Goal: Task Accomplishment & Management: Complete application form

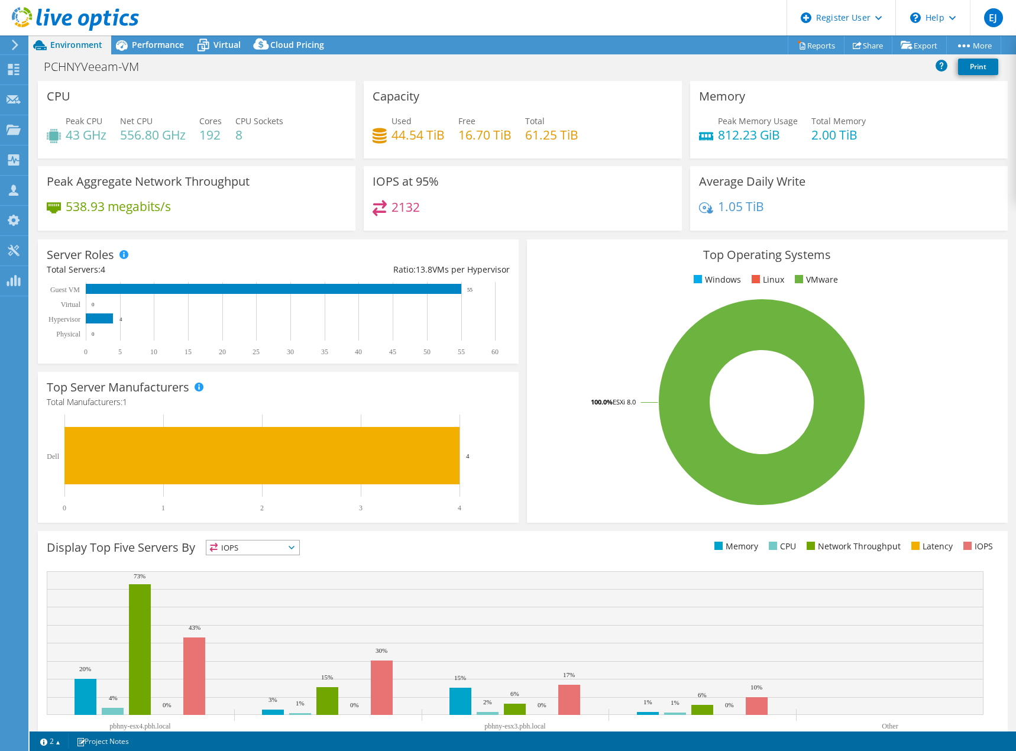
select select "USD"
click at [170, 47] on span "Performance" at bounding box center [158, 44] width 52 height 11
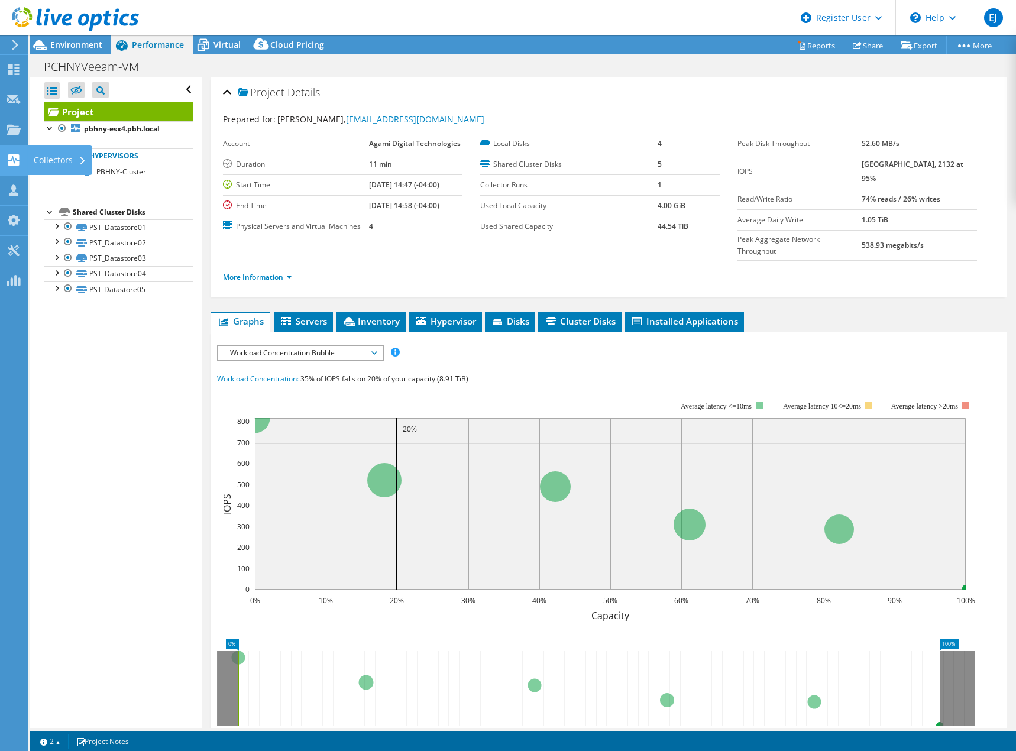
click at [18, 160] on use at bounding box center [13, 159] width 11 height 11
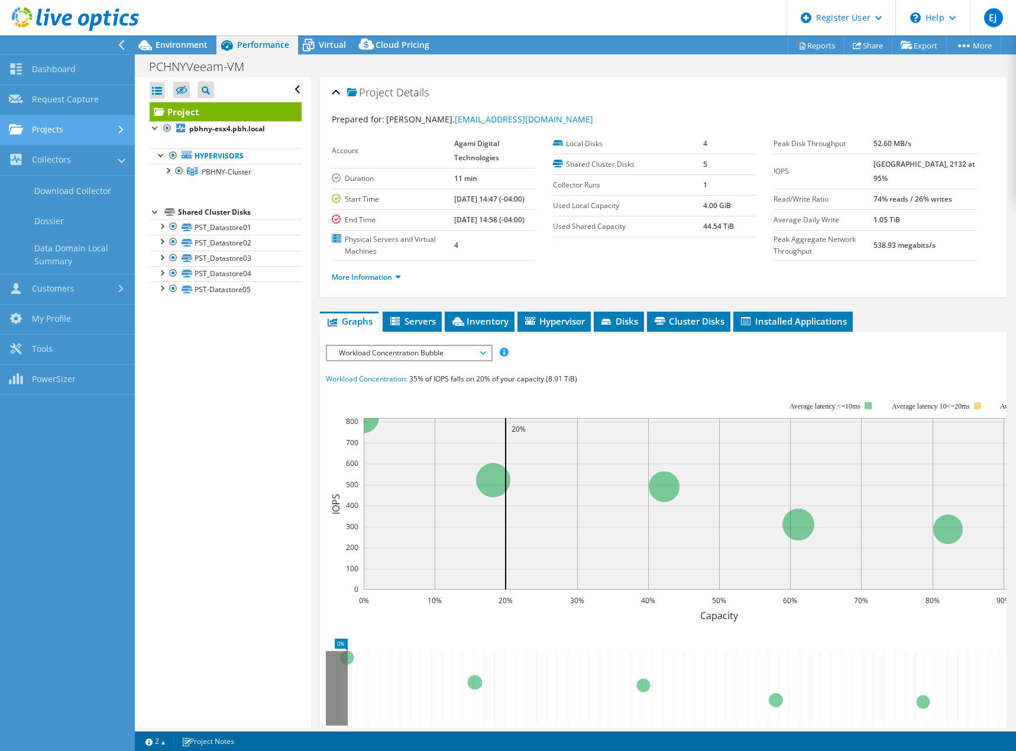
click at [118, 141] on link "Projects" at bounding box center [67, 130] width 135 height 30
click at [90, 159] on link "Search Projects" at bounding box center [67, 161] width 135 height 30
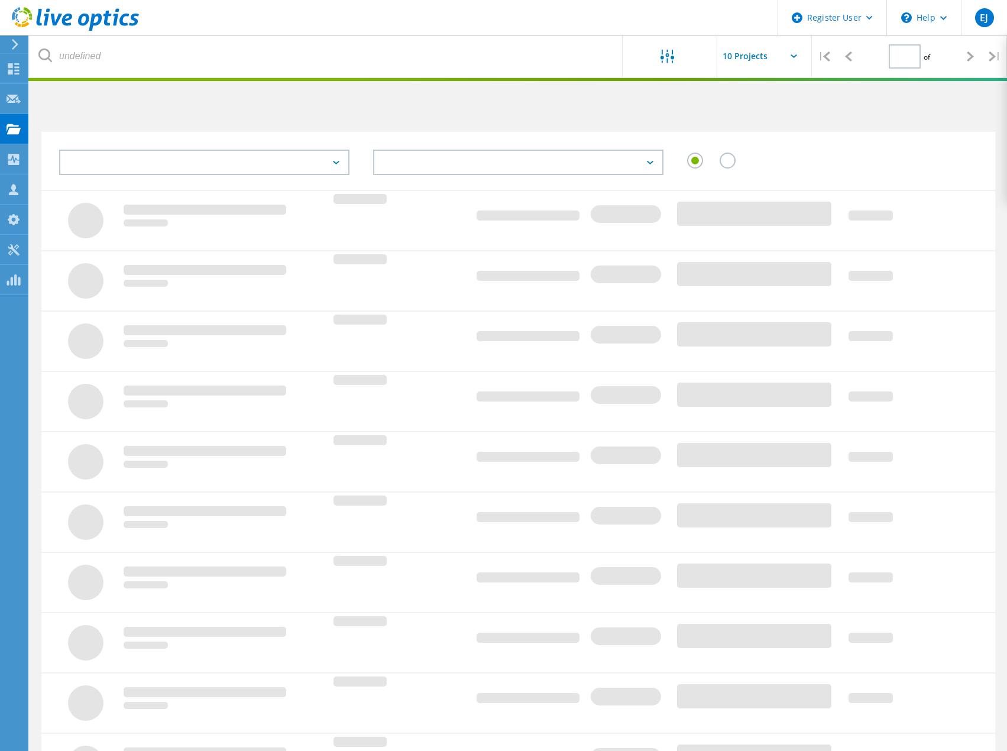
type input "1"
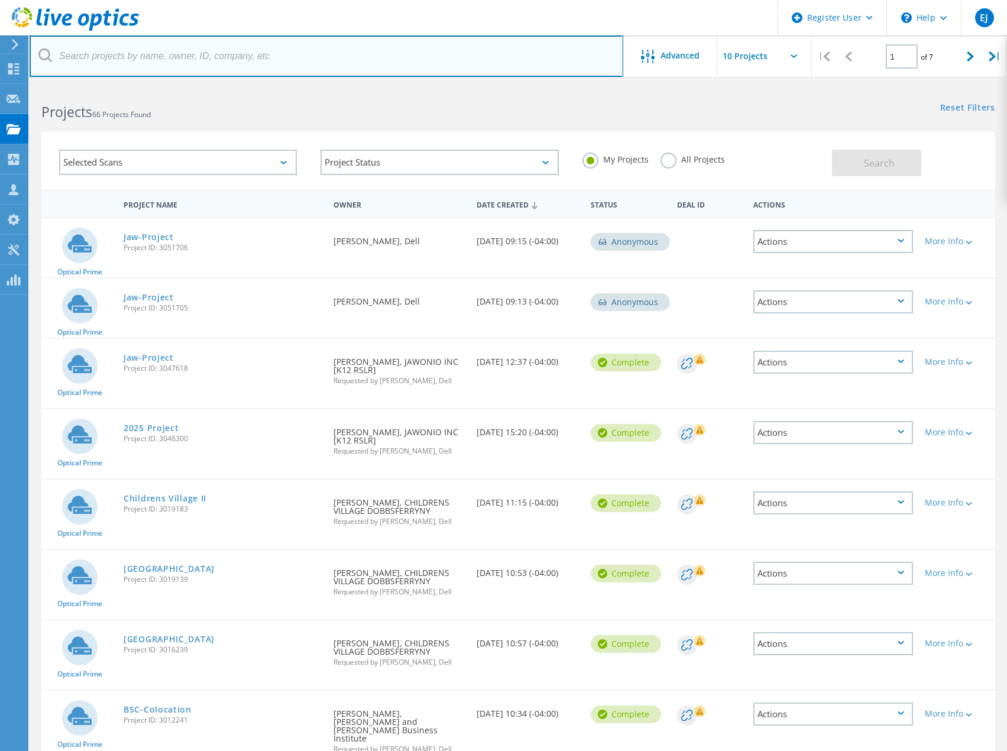
click at [173, 53] on input "text" at bounding box center [327, 55] width 594 height 41
paste input "@prestigebrands.com"
type input "@prestigebrands.com"
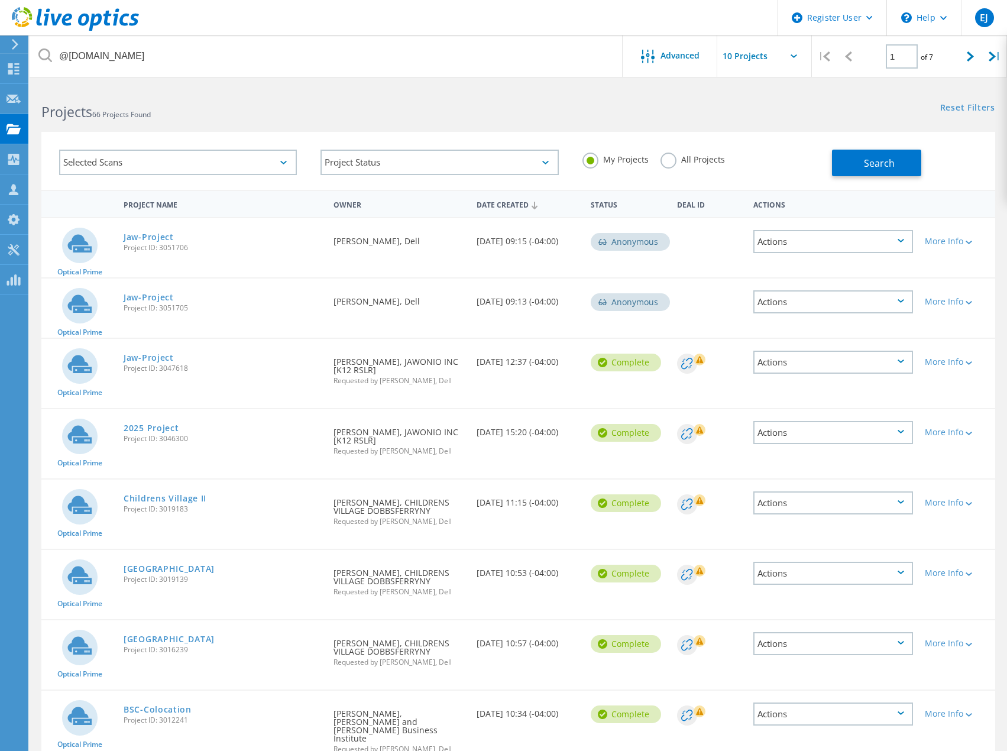
click at [663, 160] on label "All Projects" at bounding box center [693, 158] width 64 height 11
click at [0, 0] on input "All Projects" at bounding box center [0, 0] width 0 height 0
click at [849, 166] on button "Search" at bounding box center [876, 163] width 89 height 27
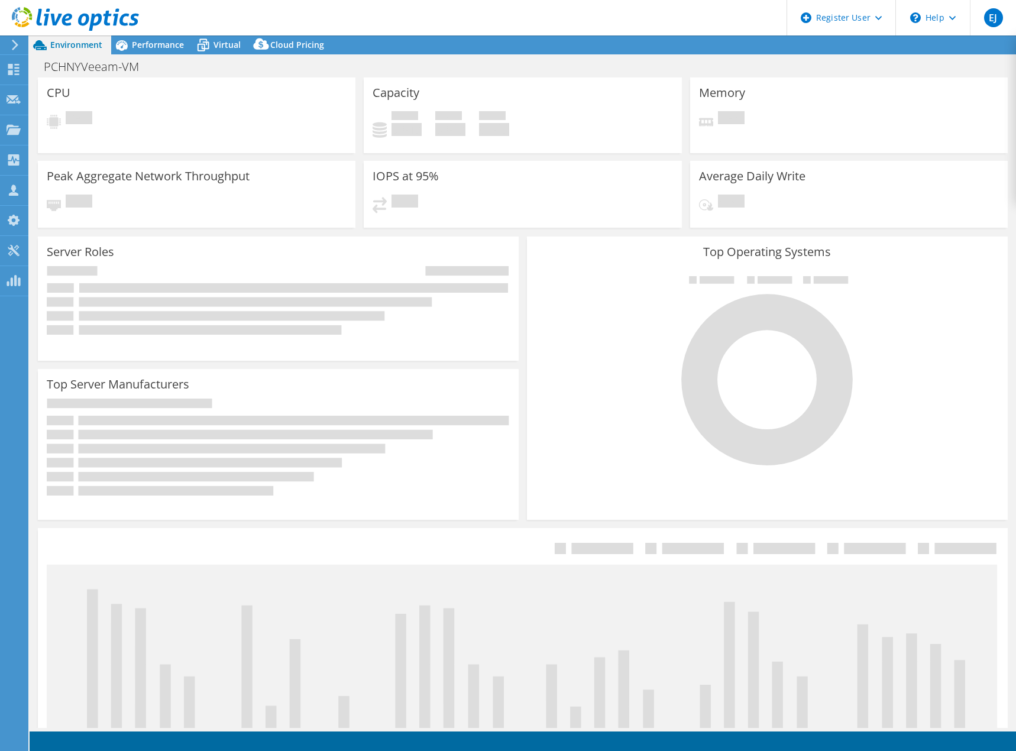
select select "USD"
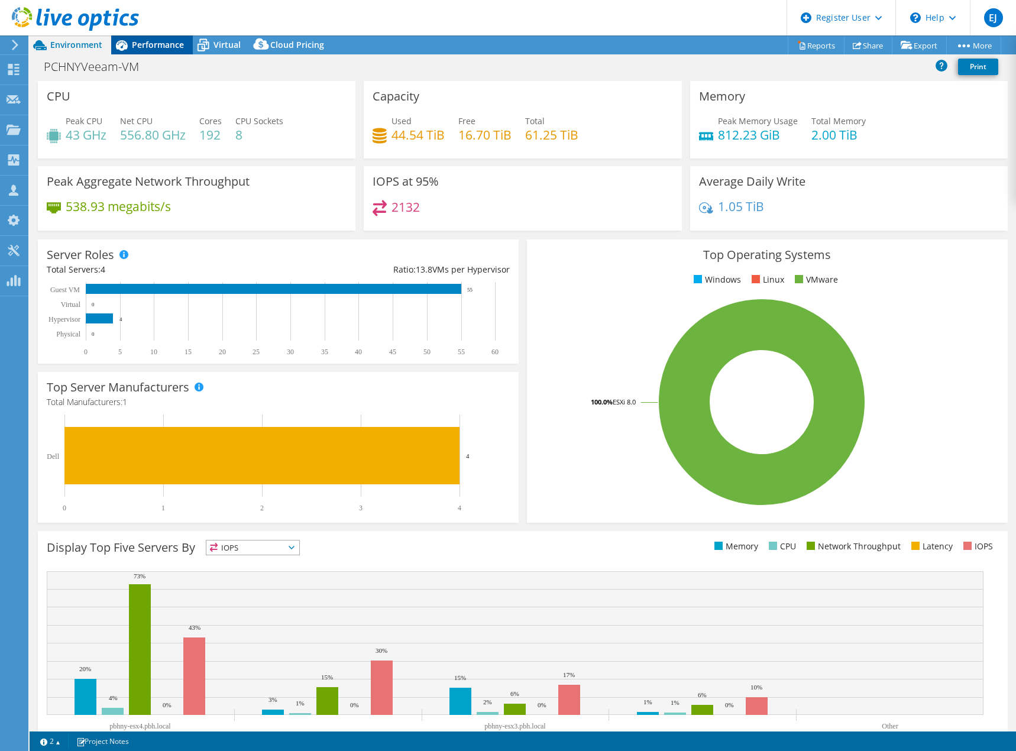
click at [128, 49] on icon at bounding box center [121, 45] width 21 height 21
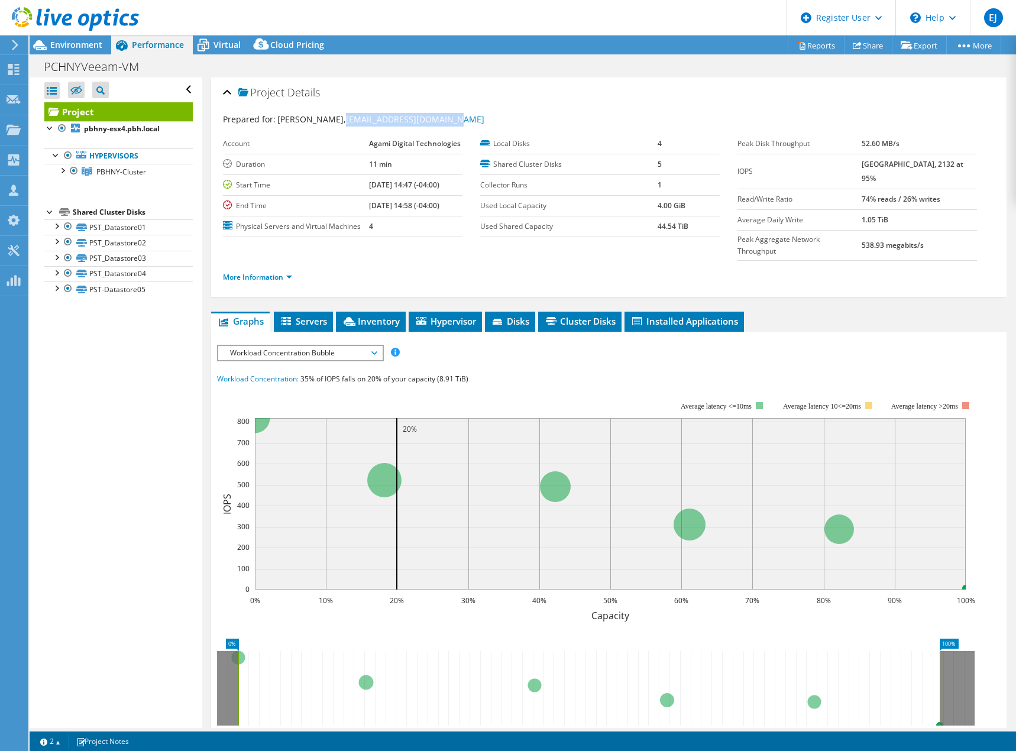
drag, startPoint x: 454, startPoint y: 122, endPoint x: 347, endPoint y: 126, distance: 107.1
click at [347, 126] on div "Prepared for: Yevgeniy Kruglov, yev.kruglov@agamitec.com" at bounding box center [609, 120] width 772 height 14
copy link "[EMAIL_ADDRESS][DOMAIN_NAME]"
click at [546, 95] on div "Project Details" at bounding box center [609, 92] width 772 height 25
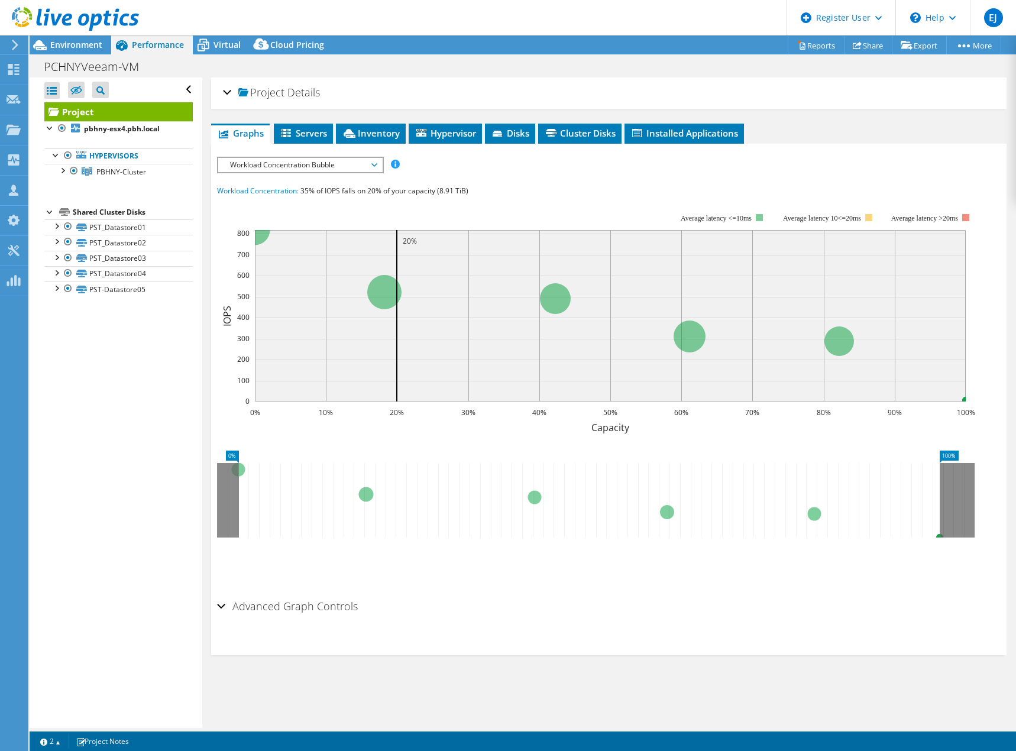
click at [548, 89] on div "Project Details" at bounding box center [609, 92] width 772 height 25
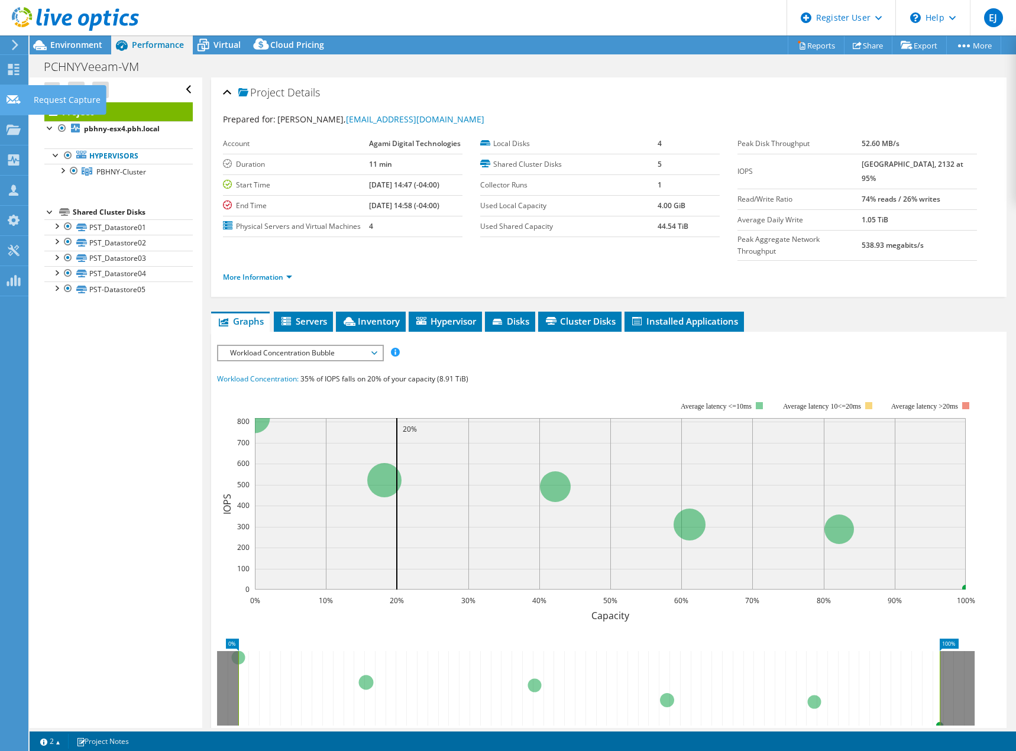
click at [55, 98] on div "Request Capture" at bounding box center [67, 100] width 79 height 30
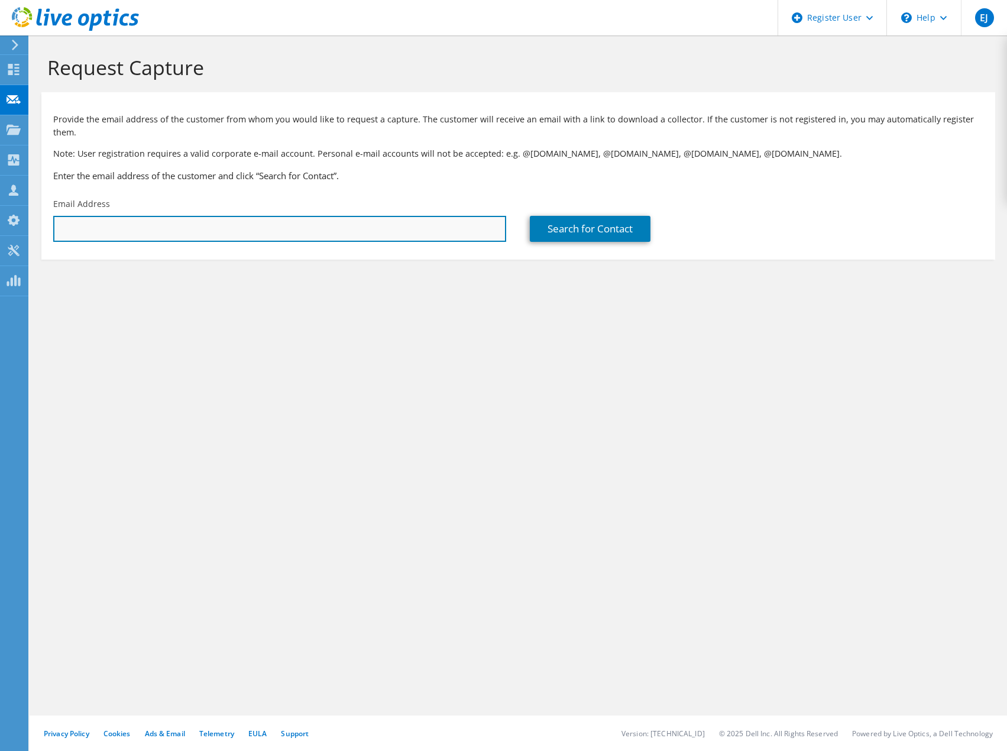
click at [199, 216] on input "text" at bounding box center [279, 229] width 453 height 26
paste input "[EMAIL_ADDRESS][DOMAIN_NAME]"
type input "[EMAIL_ADDRESS][DOMAIN_NAME]"
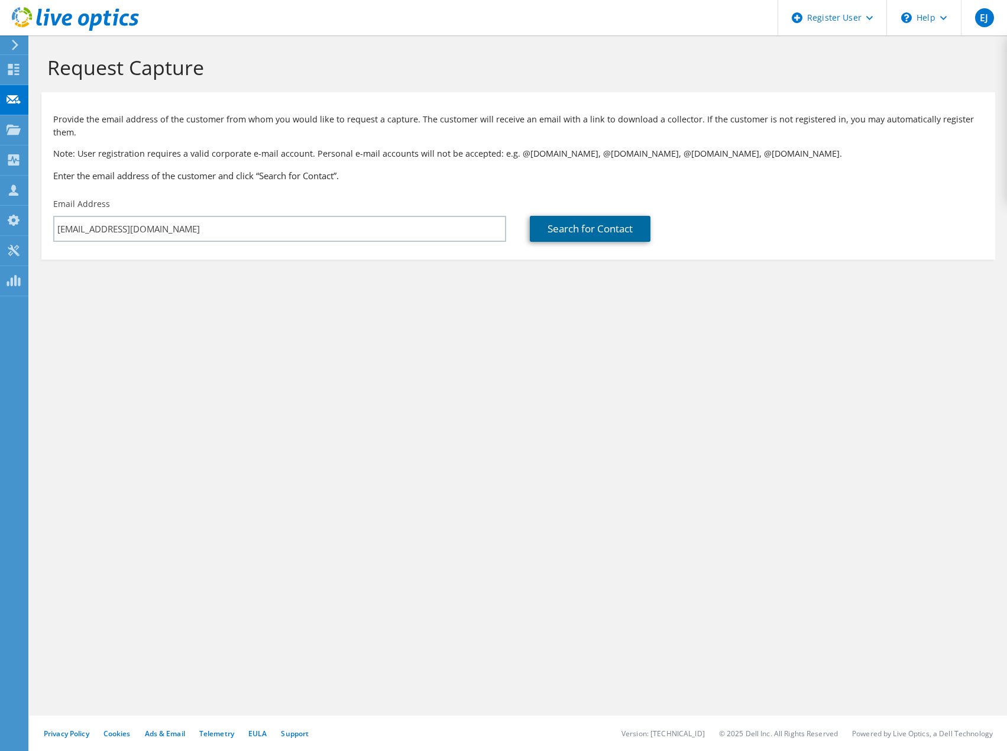
click at [550, 216] on link "Search for Contact" at bounding box center [590, 229] width 121 height 26
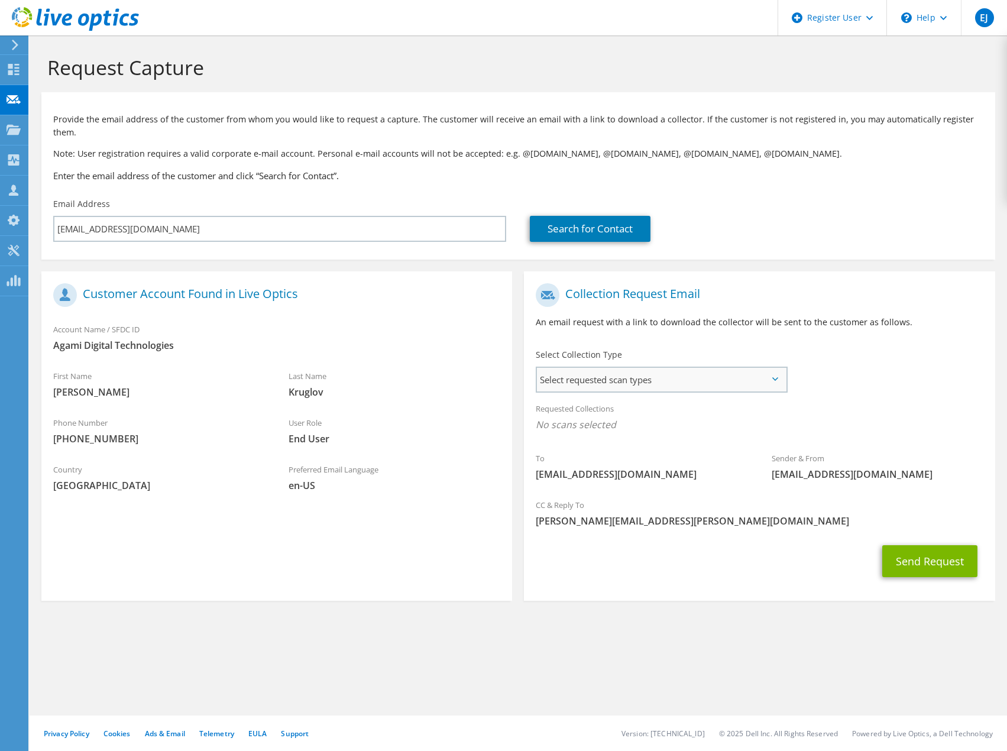
click at [637, 369] on span "Select requested scan types" at bounding box center [661, 380] width 248 height 24
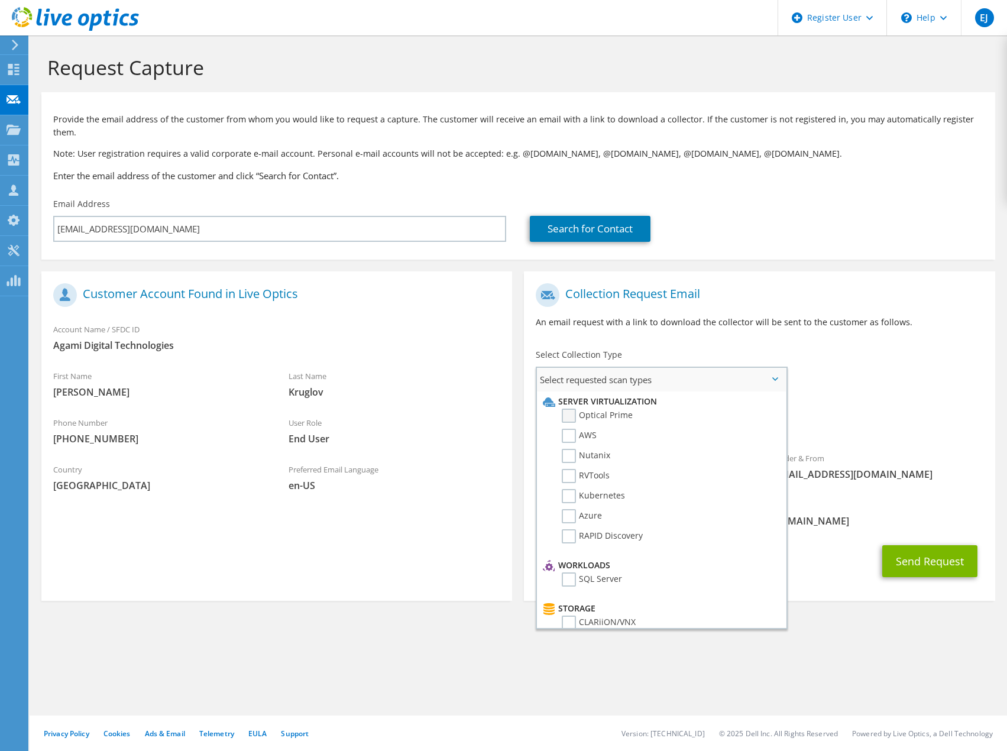
click at [606, 409] on label "Optical Prime" at bounding box center [597, 416] width 71 height 14
click at [0, 0] on input "Optical Prime" at bounding box center [0, 0] width 0 height 0
click at [894, 396] on div "Requested Collections No scans selected Optical Prime" at bounding box center [759, 419] width 471 height 47
